Goal: Find specific page/section: Find specific page/section

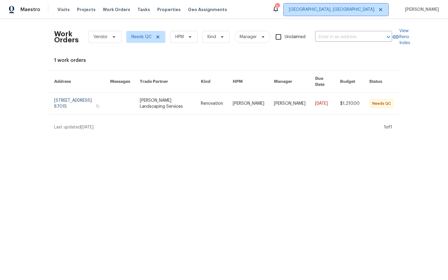
click at [374, 10] on span "[GEOGRAPHIC_DATA], [GEOGRAPHIC_DATA]" at bounding box center [331, 10] width 85 height 6
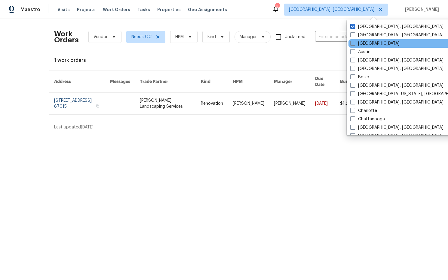
click at [369, 44] on label "[GEOGRAPHIC_DATA]" at bounding box center [374, 44] width 49 height 6
click at [354, 44] on input "[GEOGRAPHIC_DATA]" at bounding box center [352, 43] width 4 height 4
checkbox input "true"
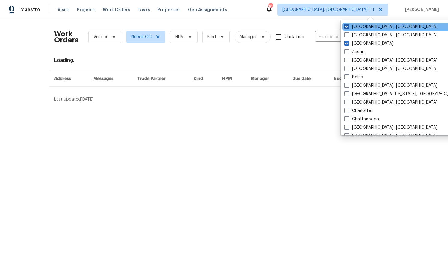
click at [345, 28] on span at bounding box center [346, 26] width 5 height 5
click at [345, 28] on input "[GEOGRAPHIC_DATA], [GEOGRAPHIC_DATA]" at bounding box center [346, 26] width 4 height 4
checkbox input "false"
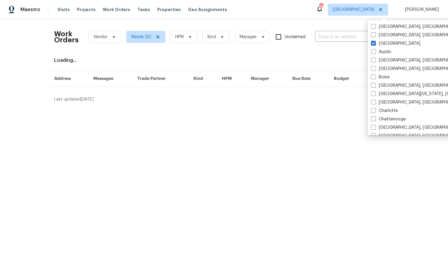
click at [313, 21] on div "Work Orders Vendor Needs QC HPM Kind Manager Unclaimed ​ View Reno Index Loadin…" at bounding box center [224, 63] width 448 height 88
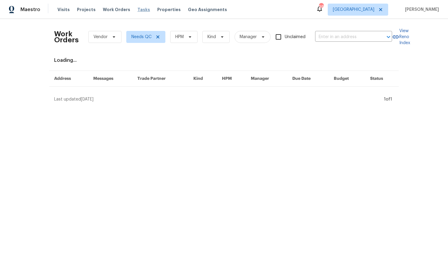
click at [137, 11] on span "Tasks" at bounding box center [143, 10] width 13 height 4
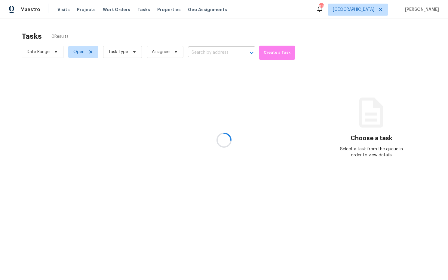
click at [134, 51] on div at bounding box center [224, 140] width 448 height 280
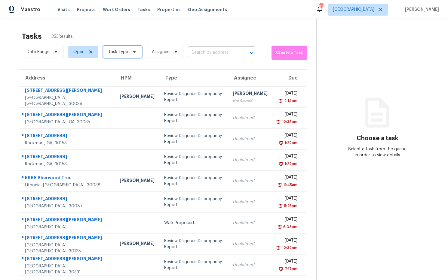
click at [133, 52] on icon at bounding box center [134, 52] width 2 height 2
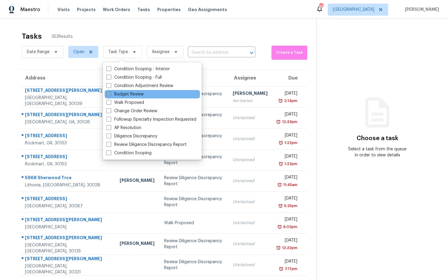
click at [136, 95] on label "Budget Review" at bounding box center [124, 94] width 37 height 6
click at [110, 95] on input "Budget Review" at bounding box center [108, 93] width 4 height 4
checkbox input "true"
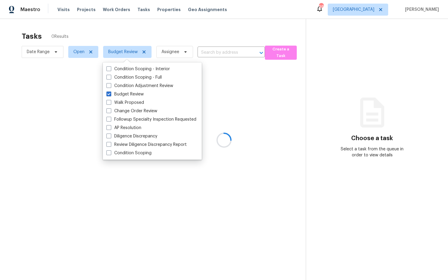
click at [331, 71] on div at bounding box center [224, 140] width 448 height 280
